Goal: Find specific page/section: Find specific page/section

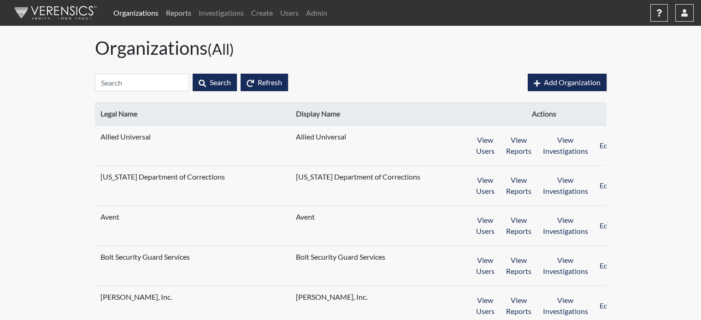
click at [177, 13] on link "Reports" at bounding box center [178, 13] width 33 height 18
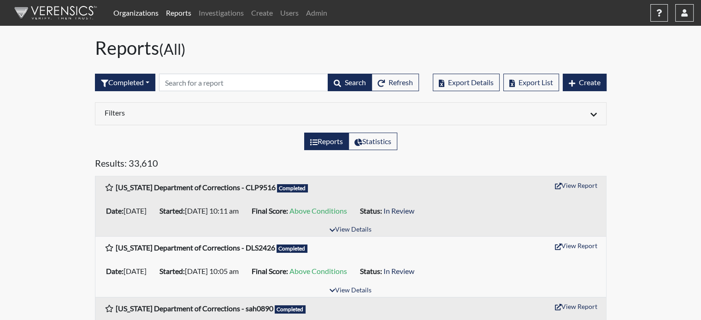
click at [133, 16] on link "Organizations" at bounding box center [136, 13] width 53 height 18
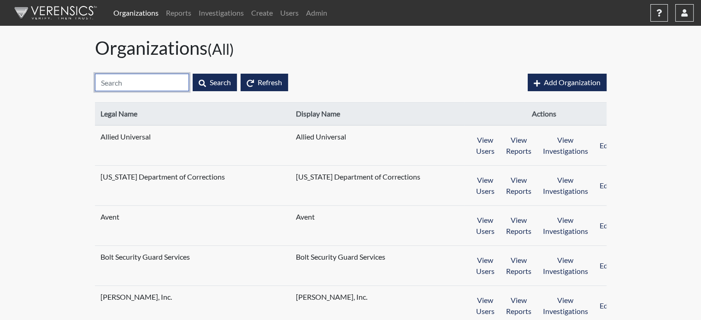
click at [155, 86] on input "text" at bounding box center [142, 83] width 94 height 18
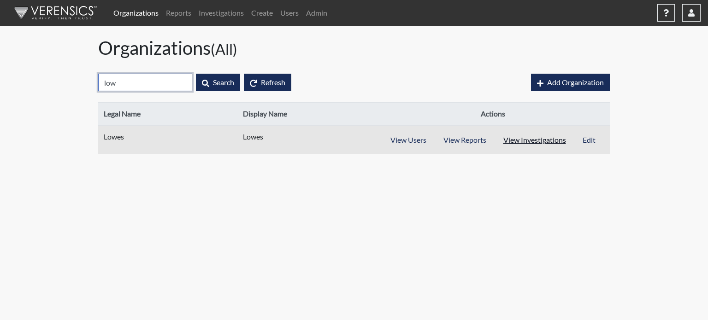
type input "low"
click at [550, 143] on button "View Investigations" at bounding box center [535, 140] width 80 height 18
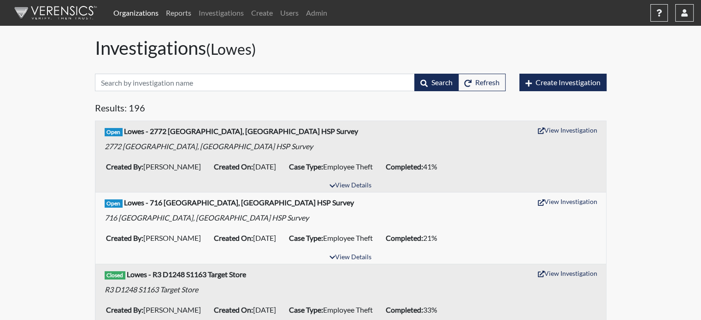
click at [177, 18] on link "Reports" at bounding box center [178, 13] width 33 height 18
